Goal: Check status

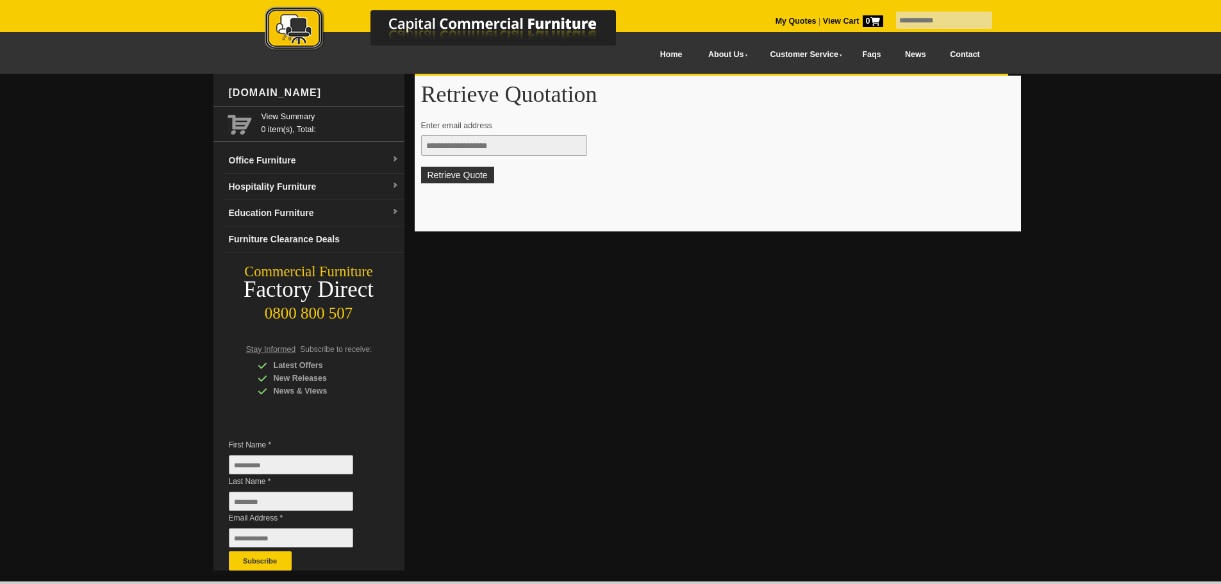
type input "**********"
click at [437, 172] on button "Retrieve Quote" at bounding box center [457, 175] width 73 height 17
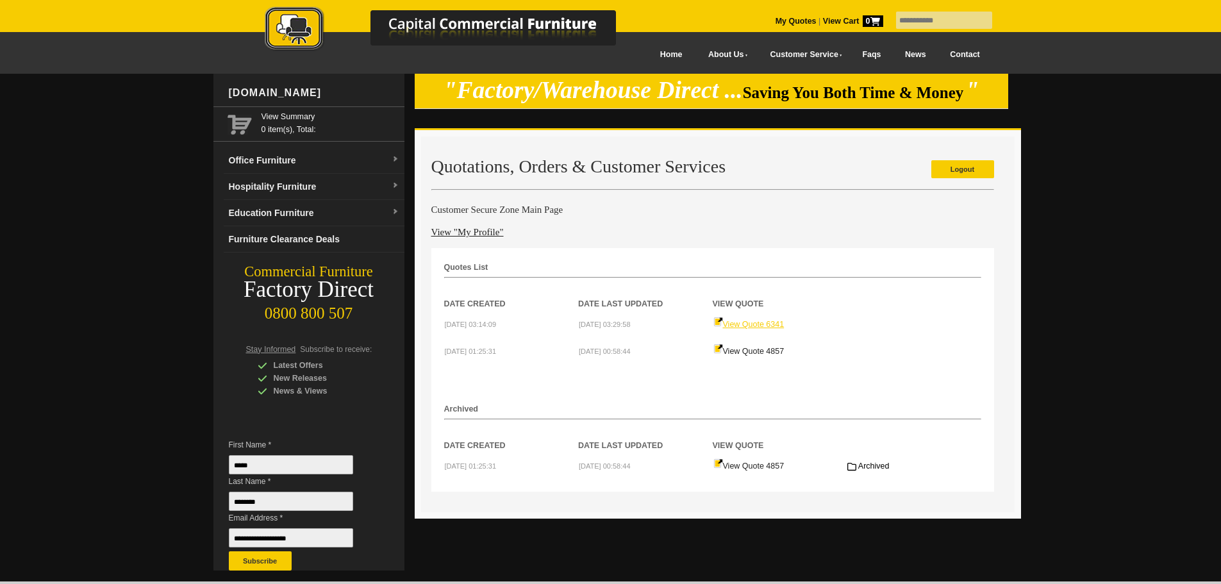
click at [755, 328] on link "View Quote 6341" at bounding box center [749, 324] width 71 height 9
